Goal: Navigation & Orientation: Find specific page/section

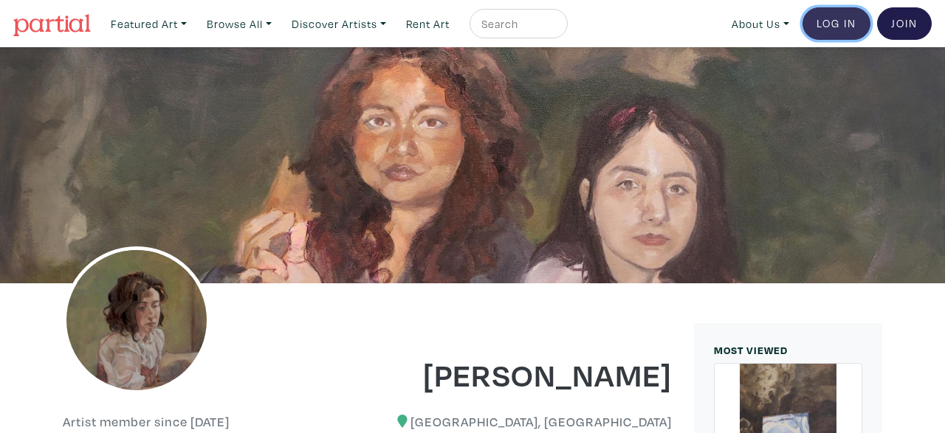
click at [835, 17] on link "Log In" at bounding box center [837, 23] width 68 height 32
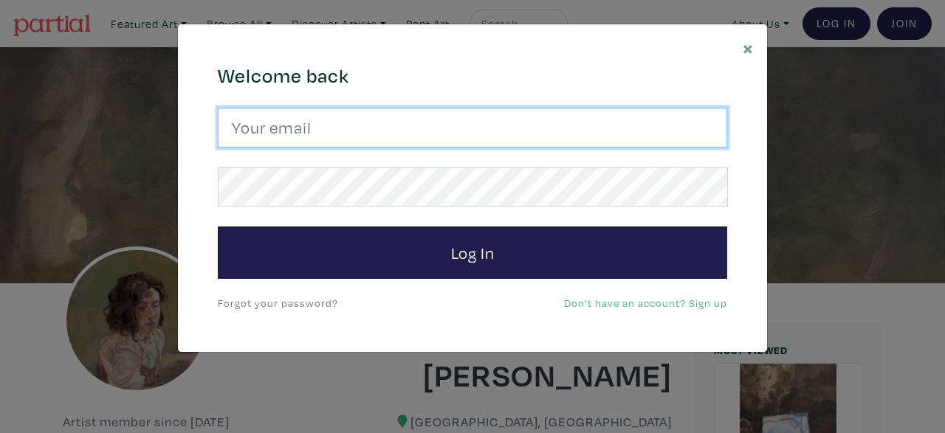
click at [493, 130] on input "email" at bounding box center [472, 128] width 509 height 40
type input "j"
click at [218, 227] on button "Log In" at bounding box center [472, 253] width 509 height 53
click at [331, 117] on input "jm" at bounding box center [472, 128] width 509 height 40
type input "jmontesdeocaart@gmail.com"
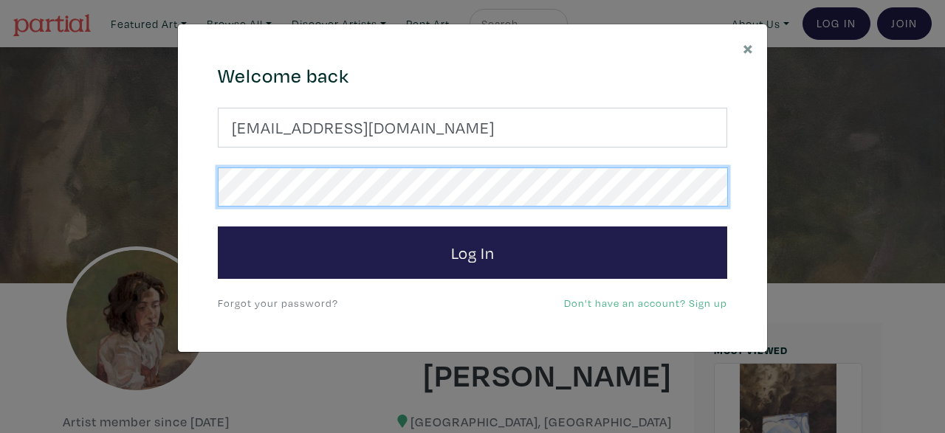
click at [218, 227] on button "Log In" at bounding box center [472, 253] width 509 height 53
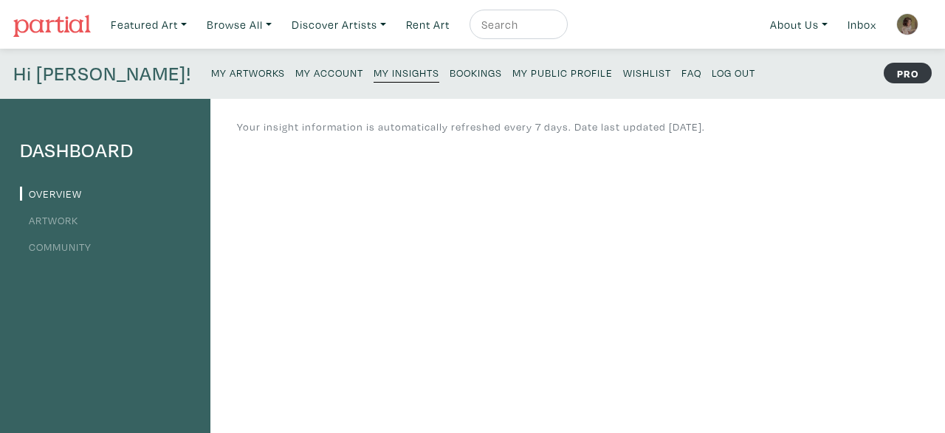
click at [684, 20] on div "Featured Art Smalls Landscapes Abstracts New Contemporary The Minimalist Bold D…" at bounding box center [518, 24] width 828 height 35
click at [295, 69] on small "My Account" at bounding box center [329, 73] width 68 height 14
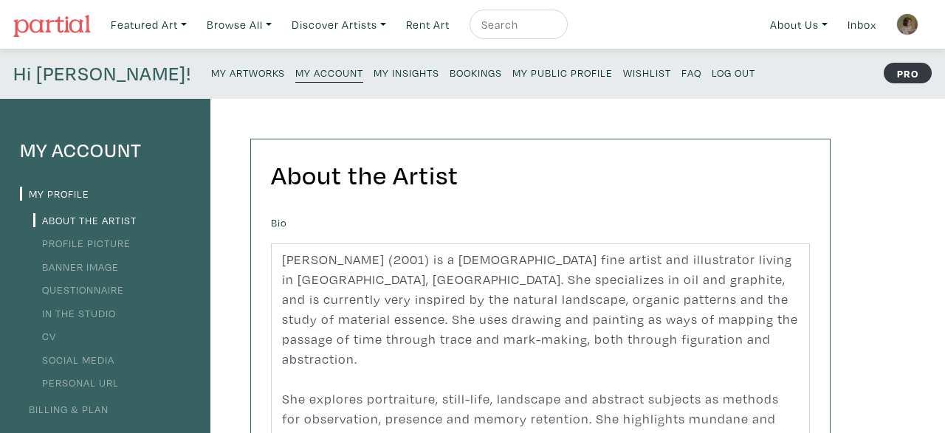
click at [450, 76] on small "Bookings" at bounding box center [476, 73] width 52 height 14
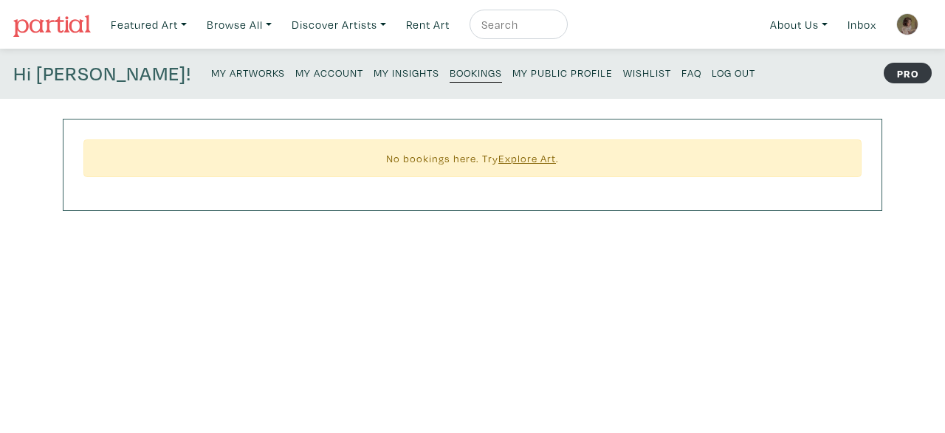
click at [123, 72] on div "Hi Juliana! My Artworks My Account My Insights Bookings My Public Profile Wishl…" at bounding box center [472, 74] width 945 height 50
click at [211, 72] on small "My Artworks" at bounding box center [248, 73] width 74 height 14
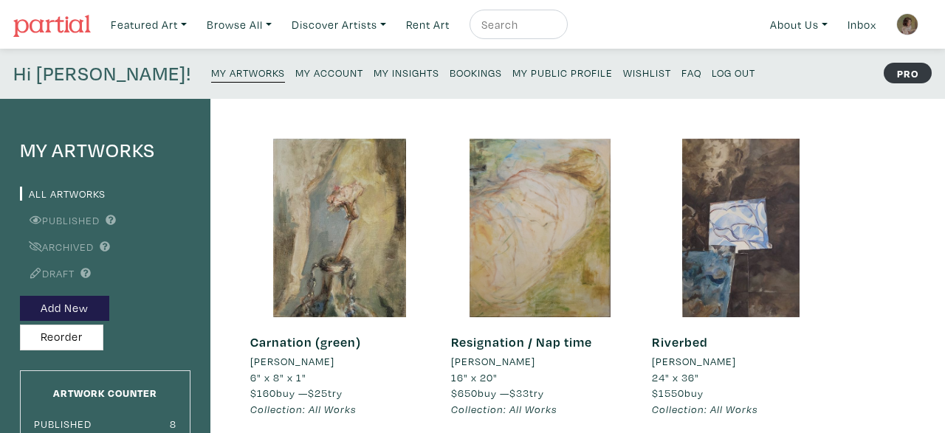
click at [906, 18] on img at bounding box center [907, 24] width 22 height 22
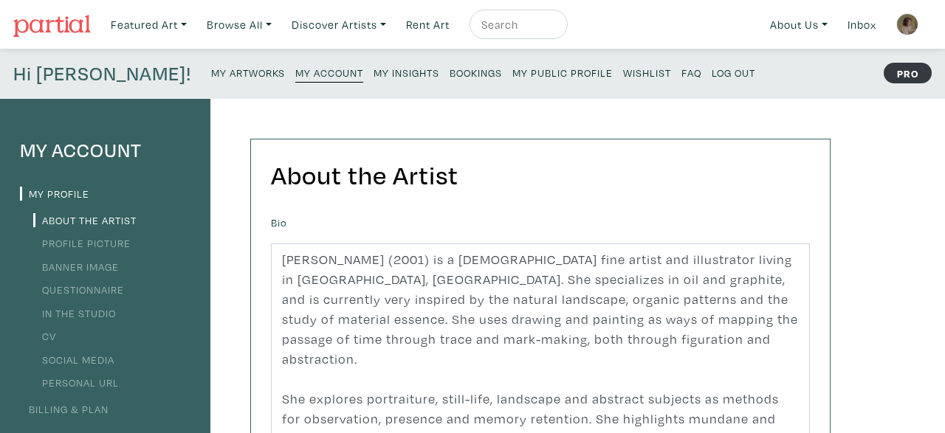
click at [374, 72] on small "My Insights" at bounding box center [407, 73] width 66 height 14
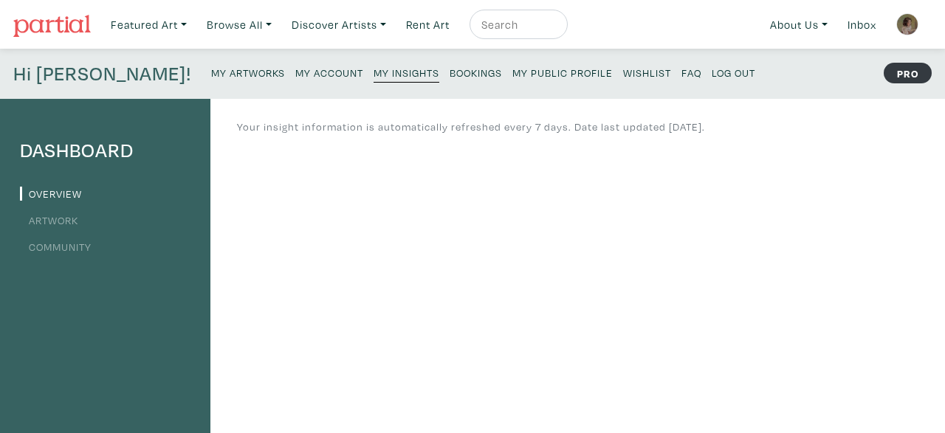
click at [623, 80] on link "Wishlist" at bounding box center [647, 72] width 48 height 20
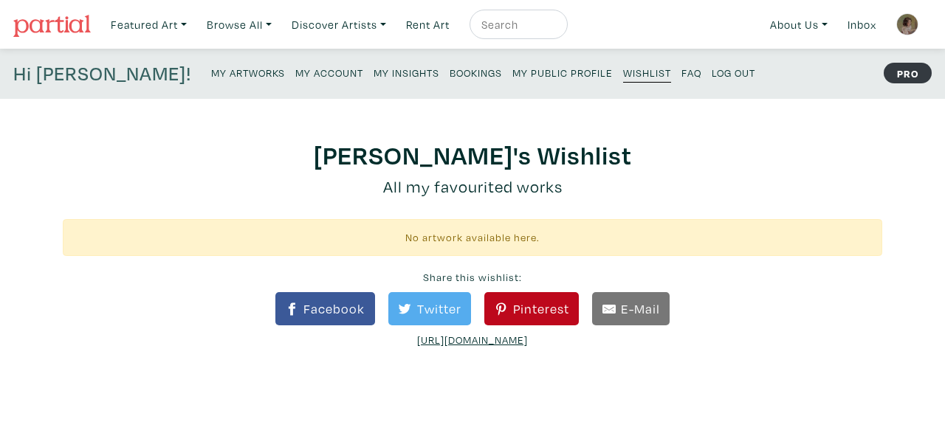
click at [512, 80] on link "My Public Profile" at bounding box center [562, 72] width 100 height 20
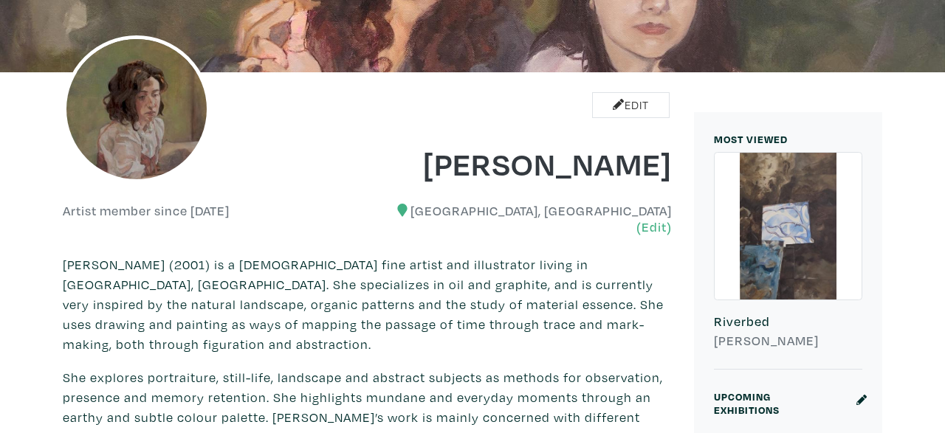
scroll to position [209, 0]
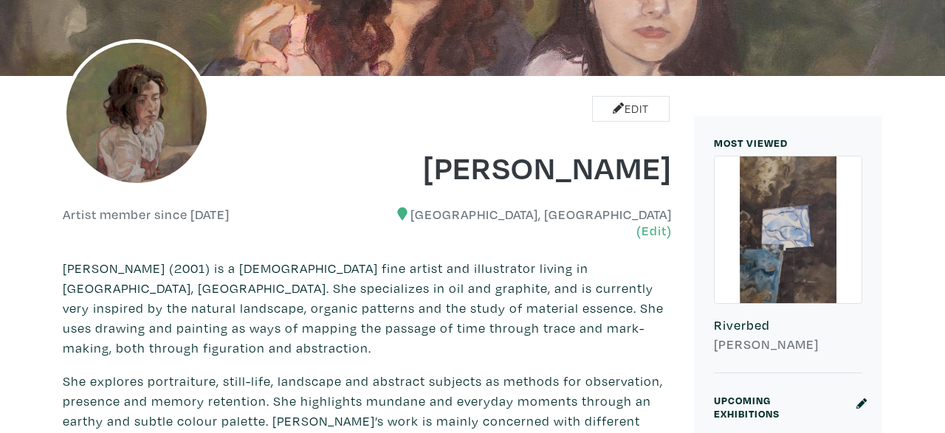
click at [637, 147] on h1 "[PERSON_NAME]" at bounding box center [526, 167] width 294 height 40
click at [616, 147] on h1 "[PERSON_NAME]" at bounding box center [526, 167] width 294 height 40
